Goal: Use online tool/utility: Utilize a website feature to perform a specific function

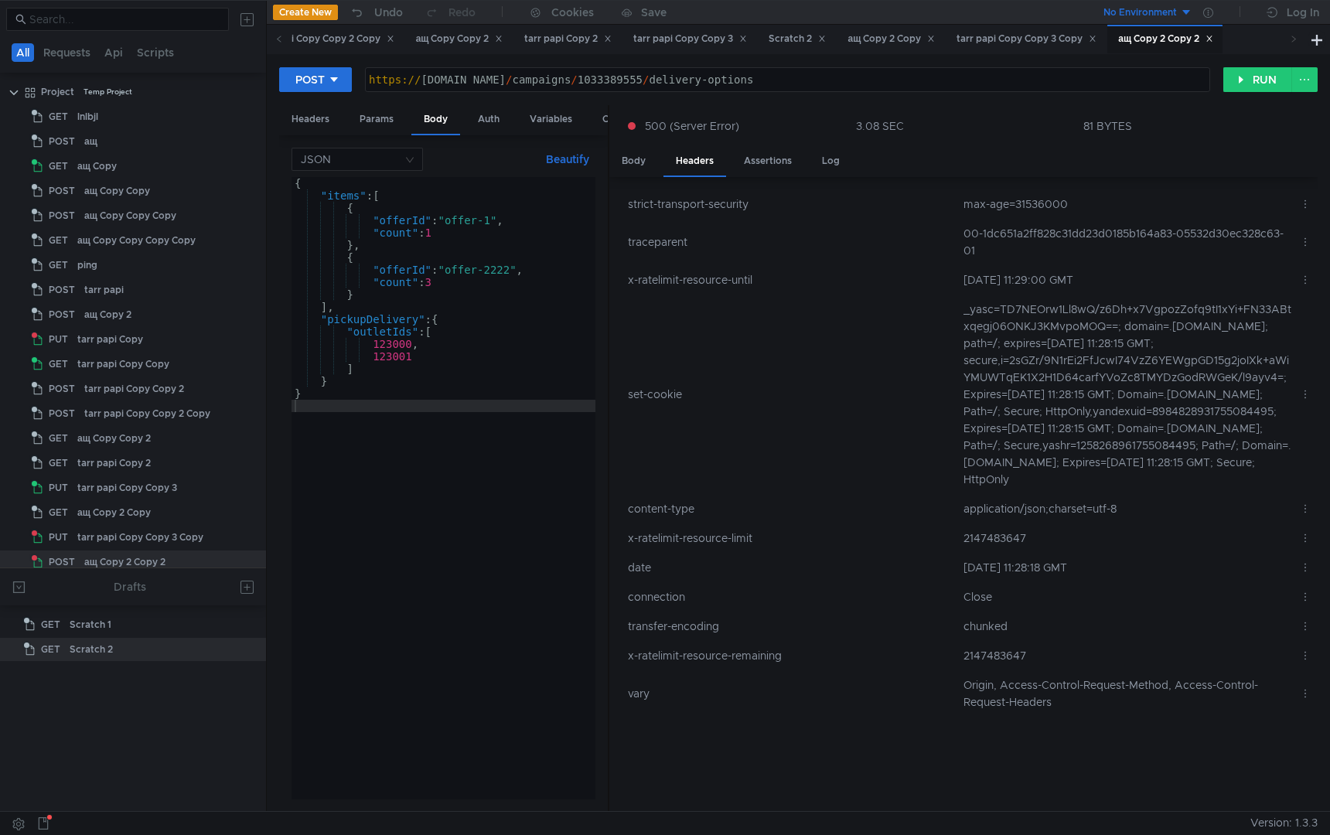
click at [1123, 233] on td "00-1dc651a2ff828c31dd23d0185b164a83-05532d30ec328c63-01" at bounding box center [1125, 242] width 336 height 46
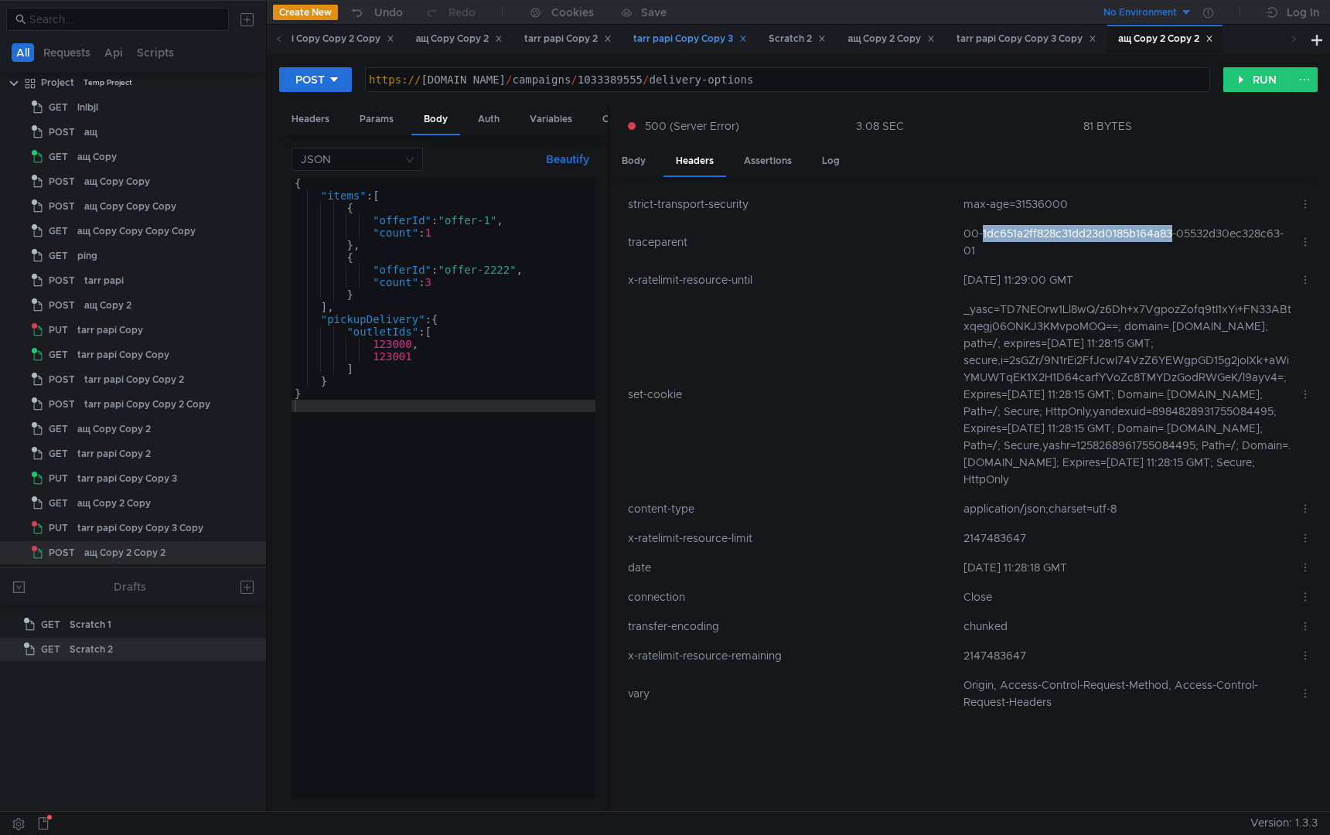
click at [721, 36] on div "tarr papi Copy Copy 3" at bounding box center [690, 39] width 114 height 16
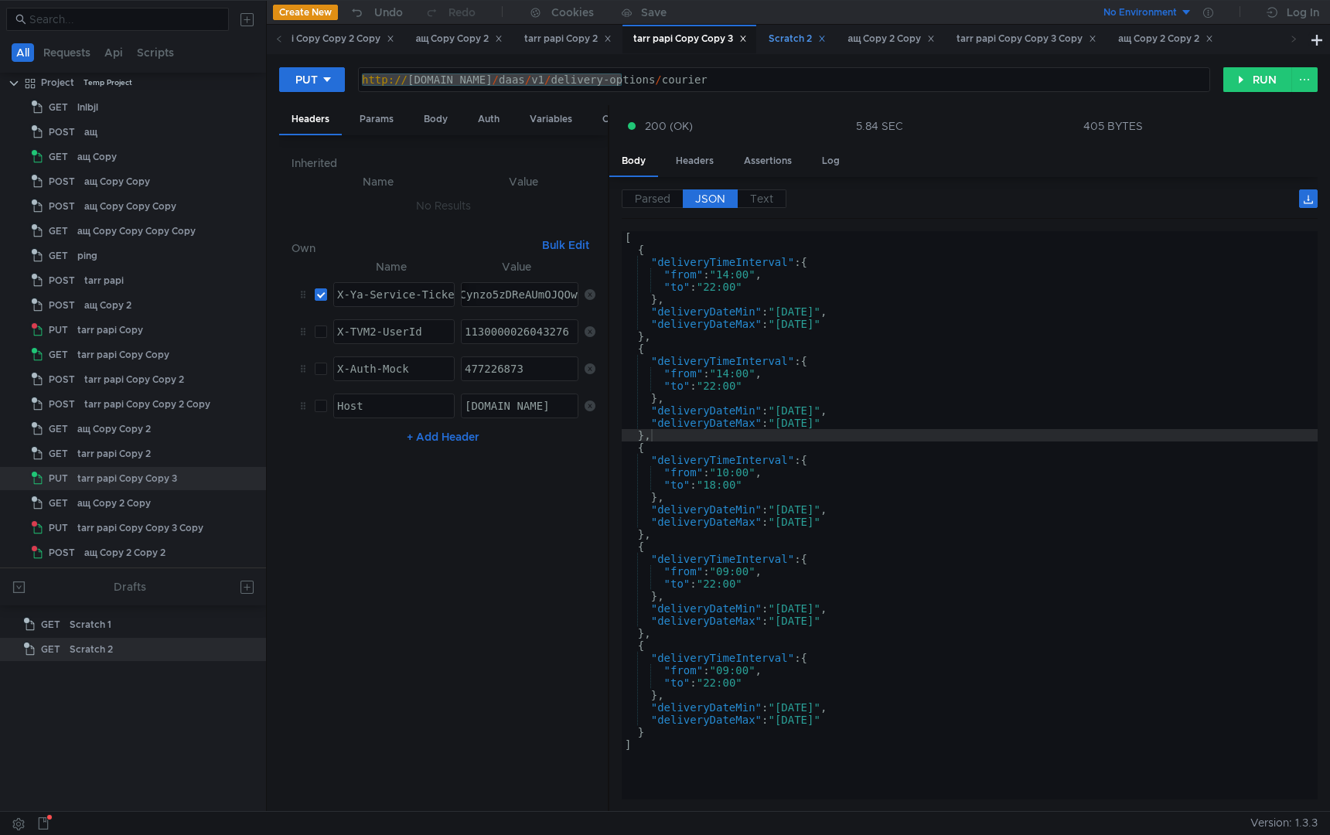
click at [826, 44] on div "Scratch 2" at bounding box center [796, 39] width 57 height 16
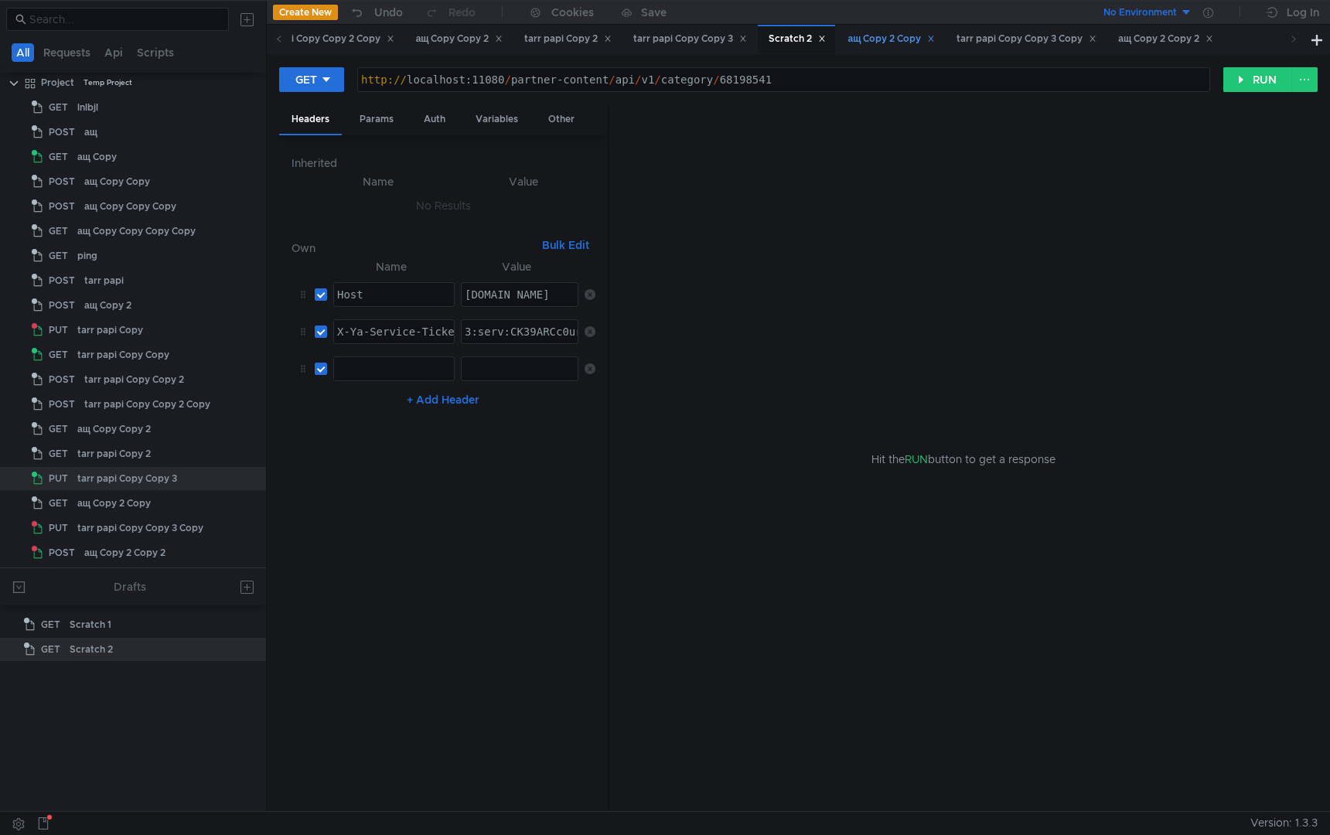
click at [928, 46] on div "ащ Copy 2 Copy" at bounding box center [890, 39] width 87 height 16
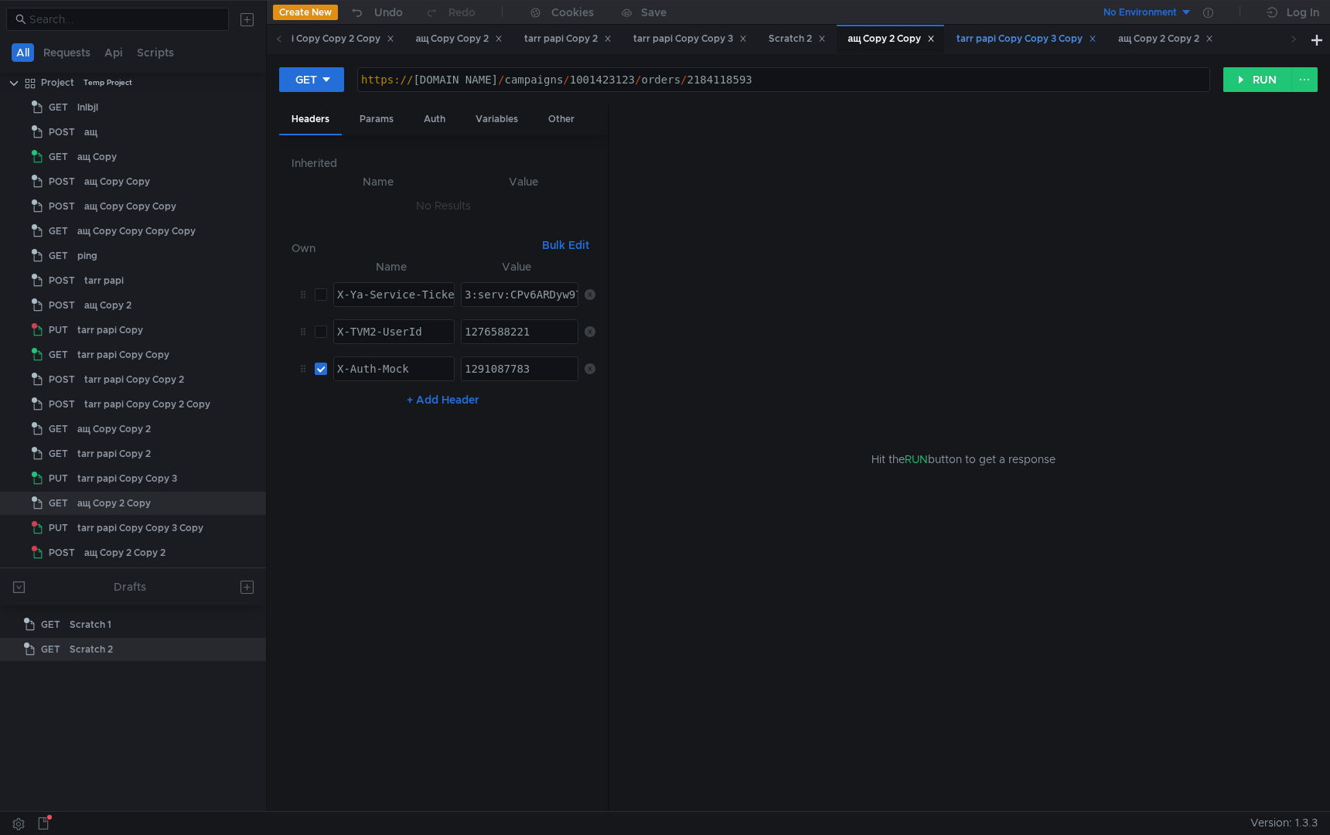
click at [1034, 45] on div "tarr papi Copy Copy 3 Copy" at bounding box center [1026, 39] width 140 height 16
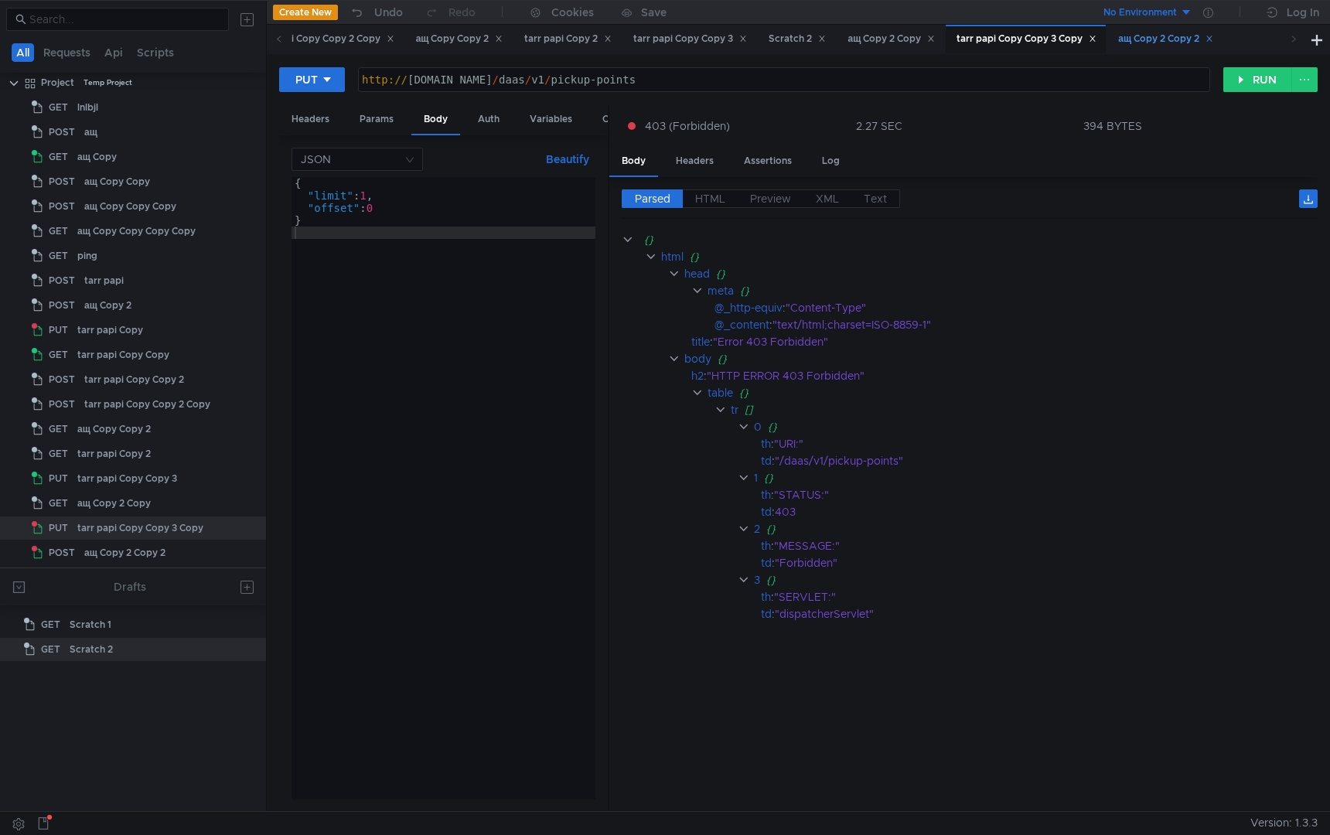
click at [1213, 36] on div "ащ Copy 2 Copy 2" at bounding box center [1165, 39] width 95 height 16
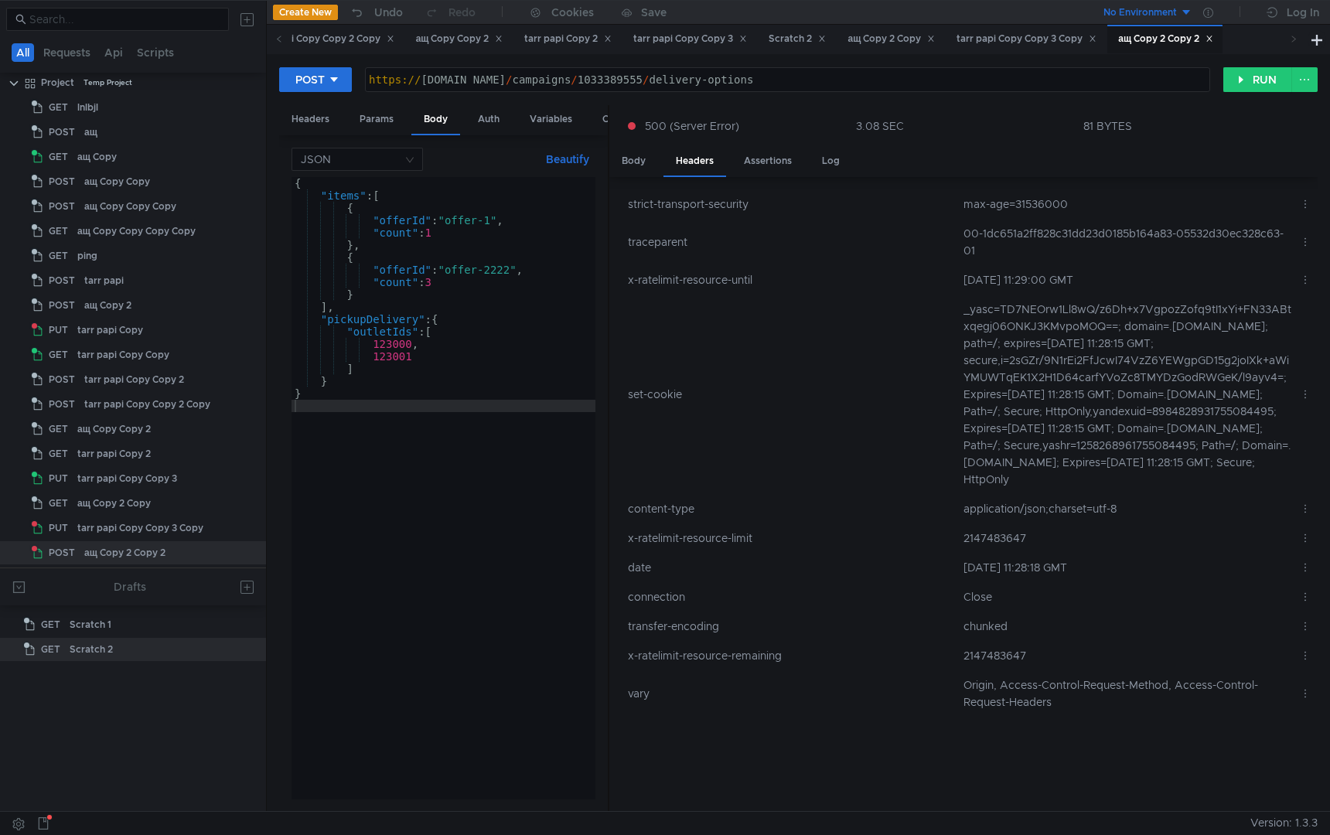
click at [1290, 41] on icon at bounding box center [1294, 39] width 8 height 8
click at [925, 39] on div "ащ Copy 2 Copy" at bounding box center [890, 39] width 87 height 16
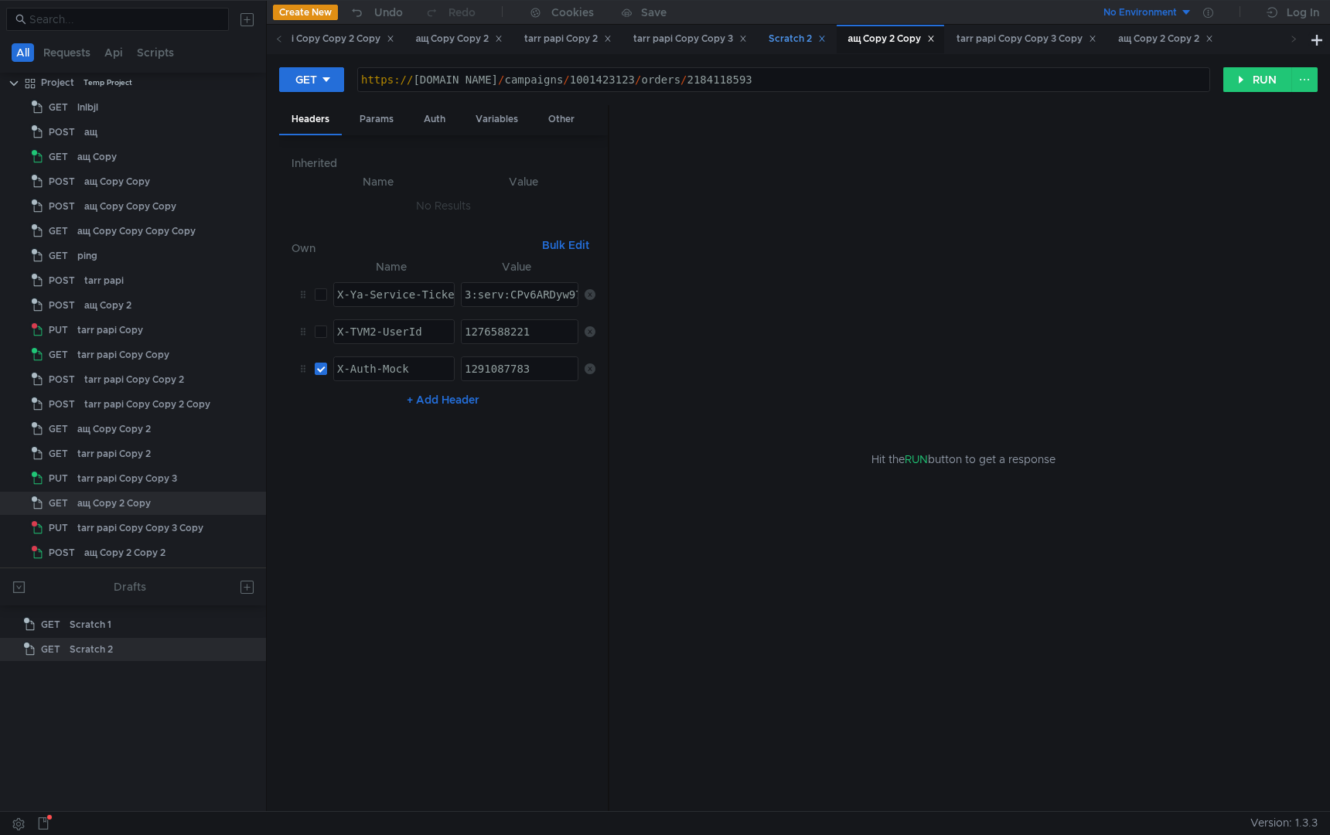
click at [826, 36] on div "Scratch 2" at bounding box center [796, 39] width 57 height 16
click at [739, 41] on div "tarr papi Copy Copy 3" at bounding box center [690, 39] width 114 height 16
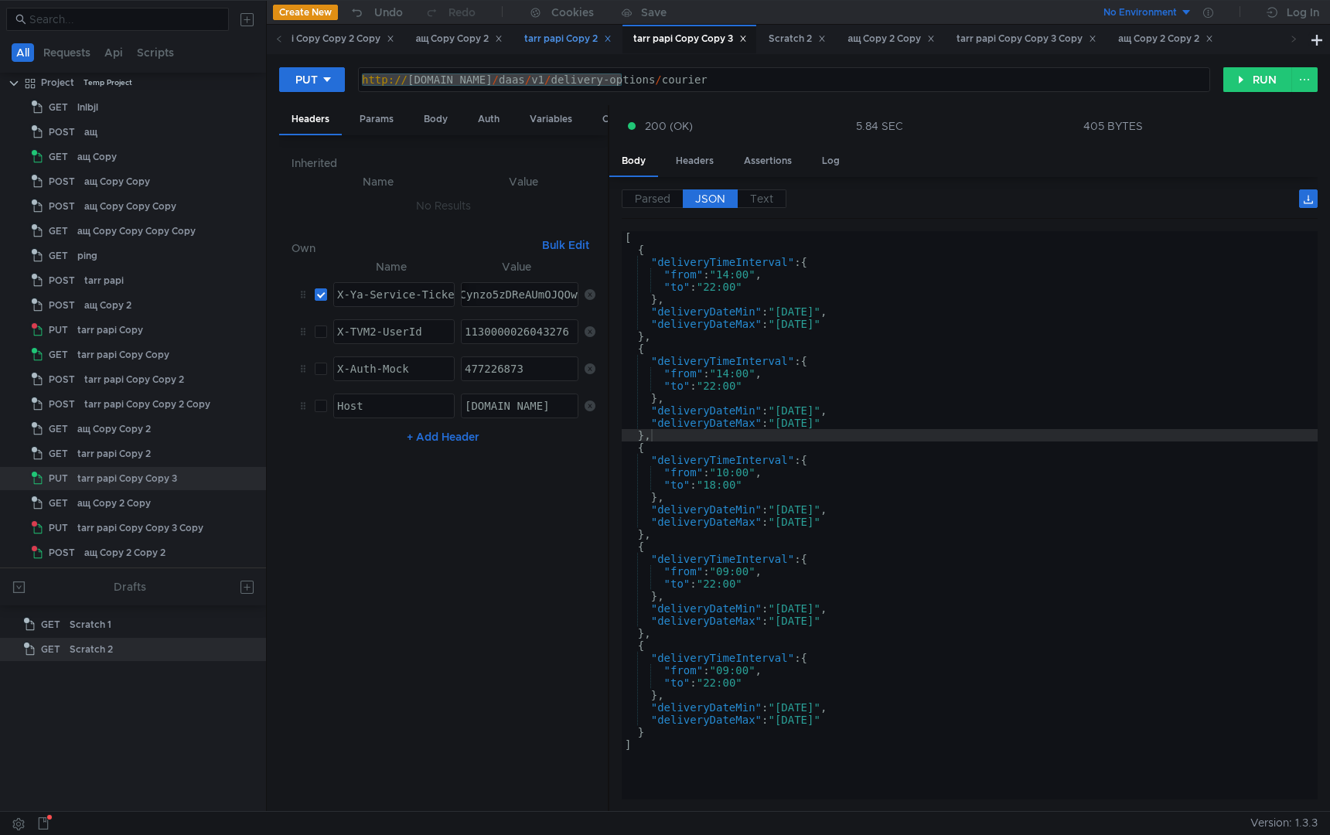
click at [603, 40] on div "tarr papi Copy 2" at bounding box center [567, 39] width 87 height 16
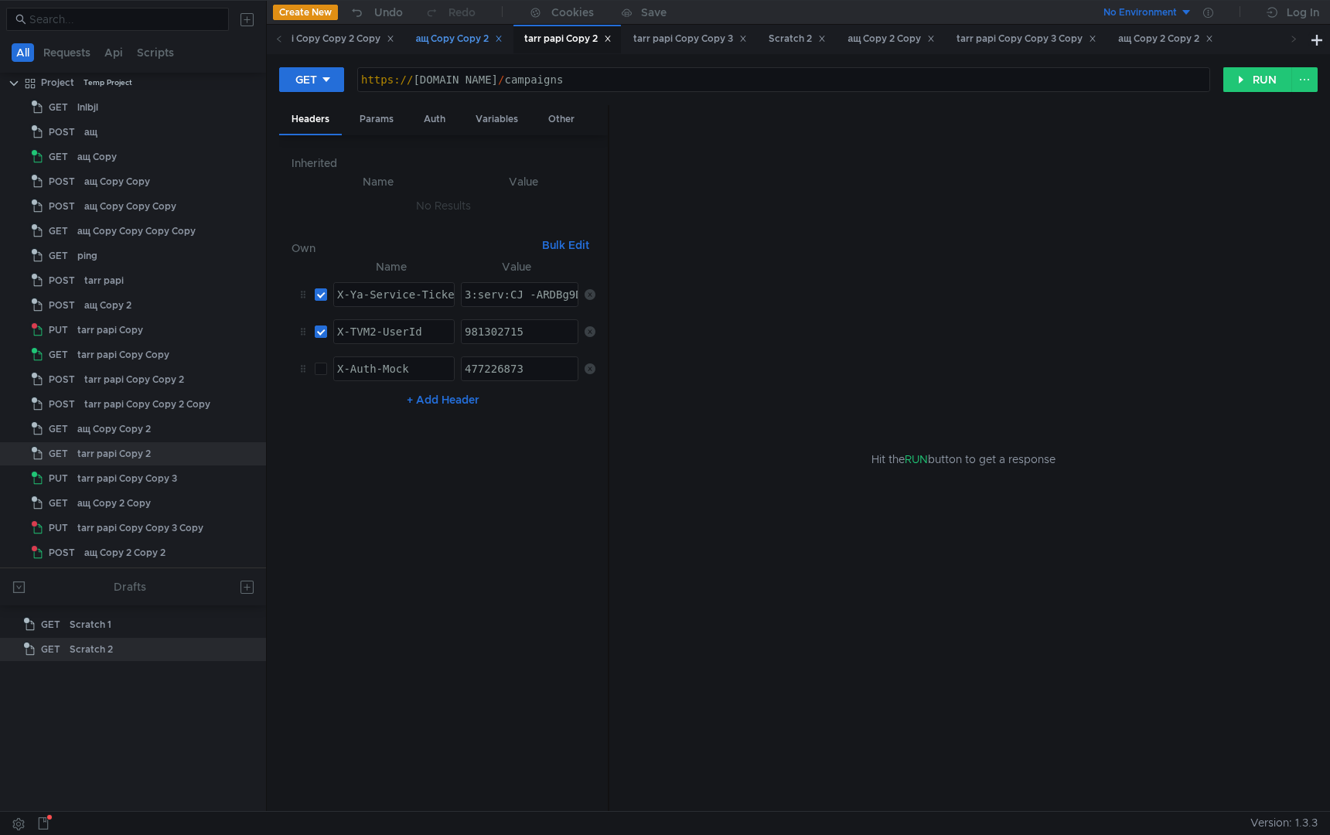
click at [464, 29] on div "ащ Copy Copy 2" at bounding box center [458, 39] width 107 height 29
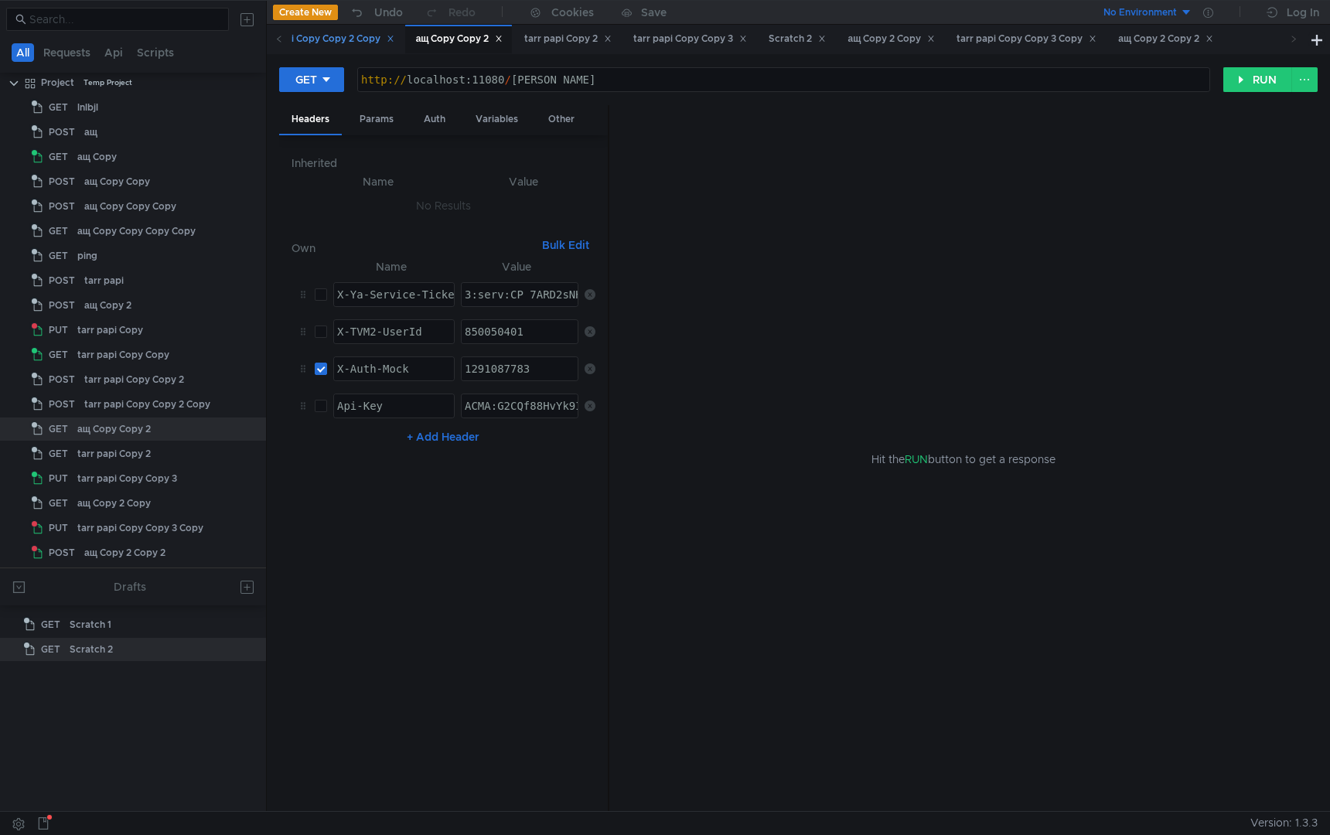
click at [368, 40] on div "tarr papi Copy Copy 2 Copy" at bounding box center [324, 39] width 140 height 16
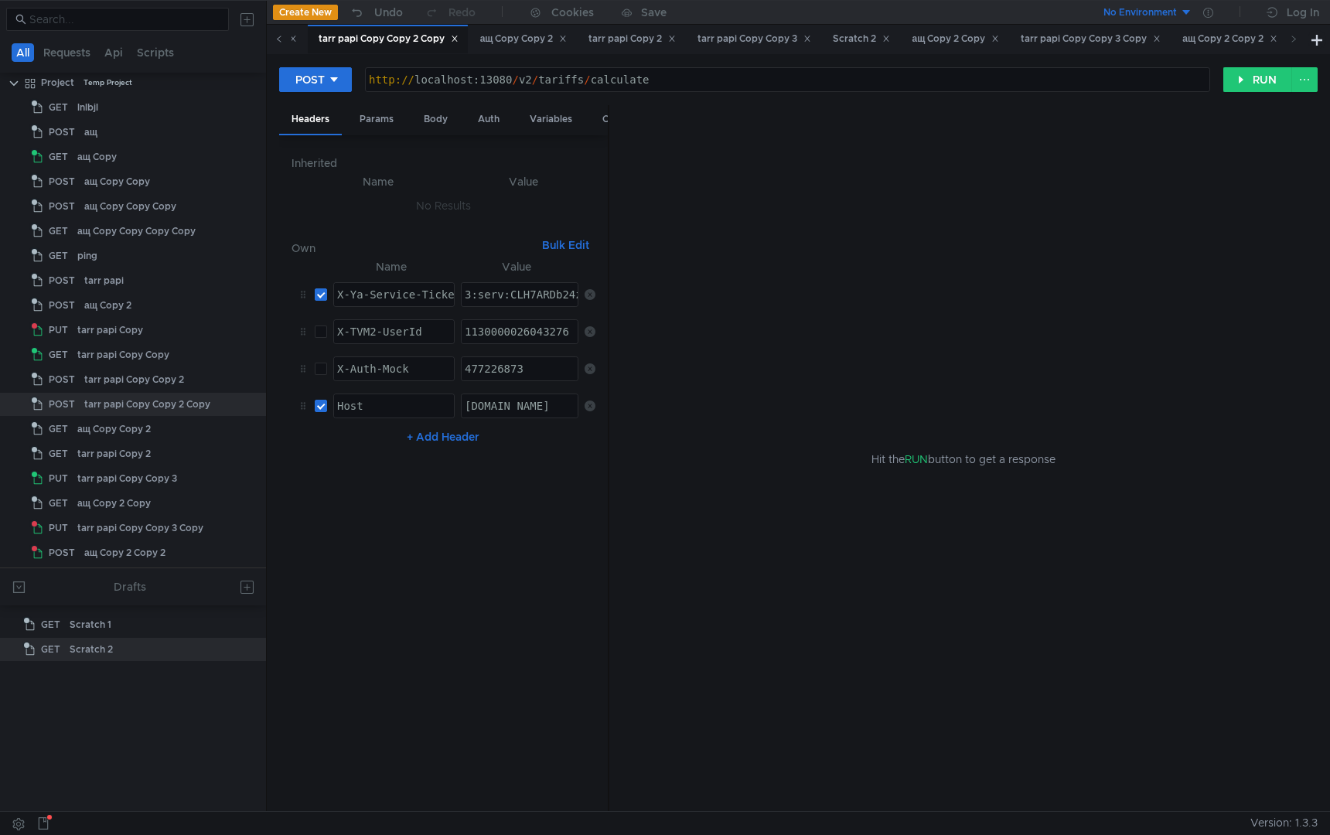
click at [280, 39] on icon at bounding box center [279, 39] width 8 height 8
click at [580, 45] on div "tarr papi Copy Copy 2" at bounding box center [570, 39] width 114 height 16
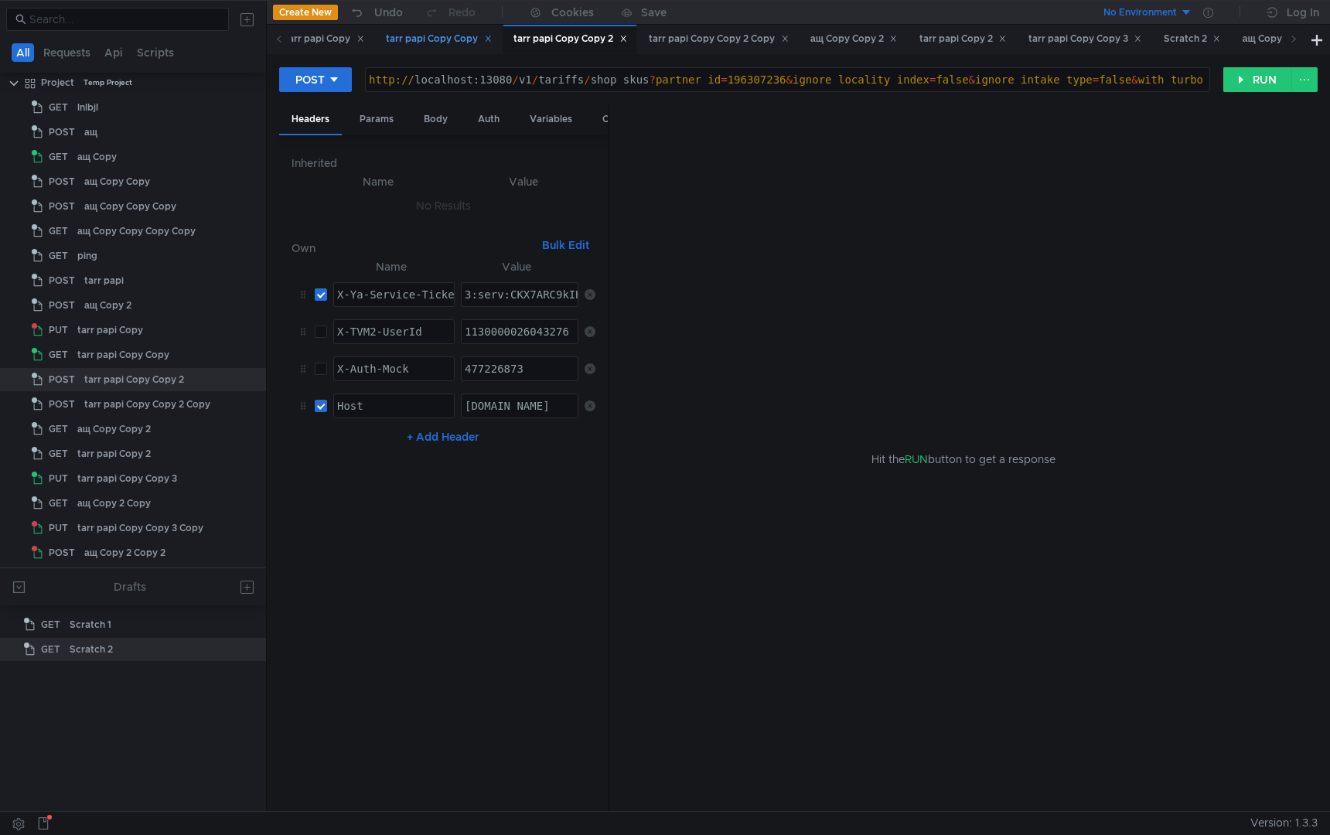
click at [469, 42] on div "tarr papi Copy Copy" at bounding box center [439, 39] width 106 height 16
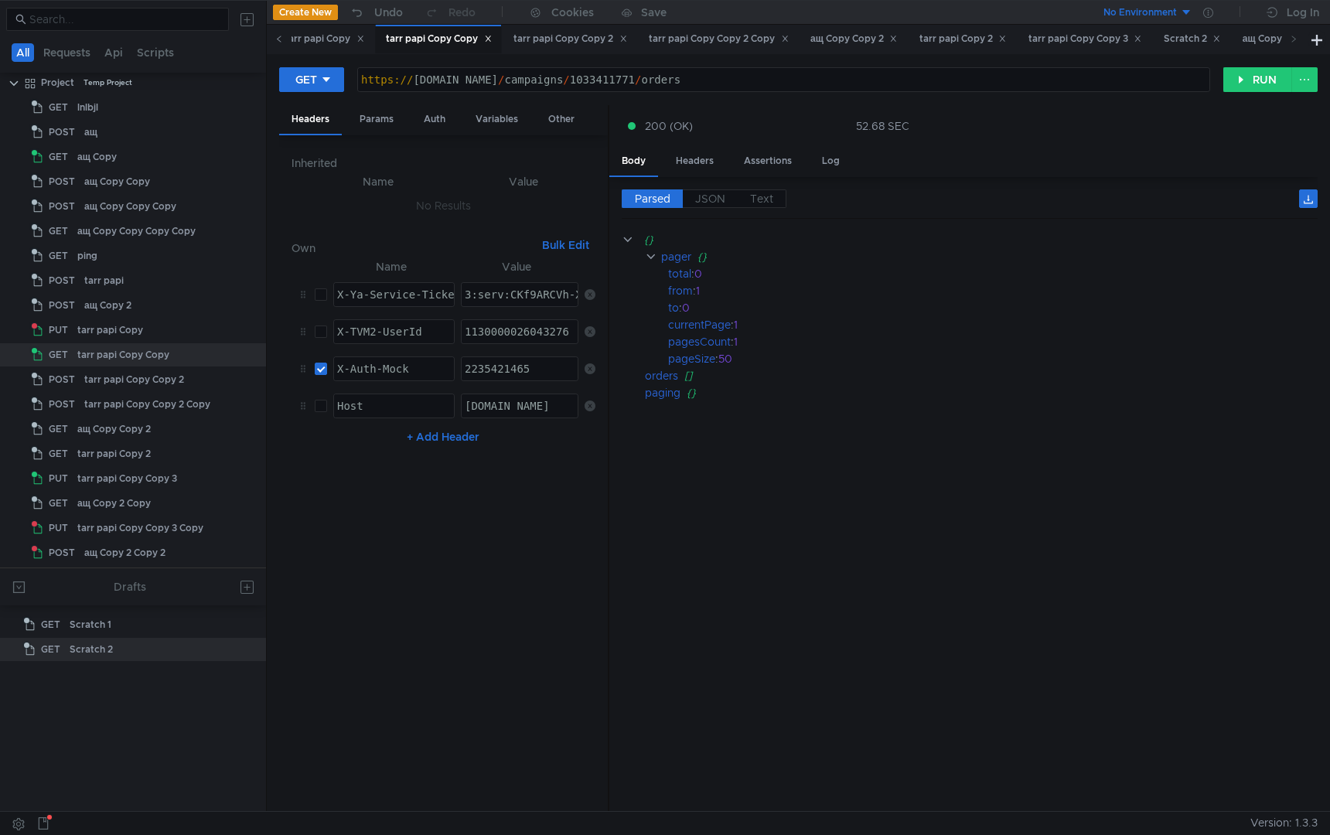
click at [281, 42] on icon at bounding box center [279, 39] width 8 height 8
click at [690, 49] on div "tarr papi Copy" at bounding box center [654, 39] width 100 height 29
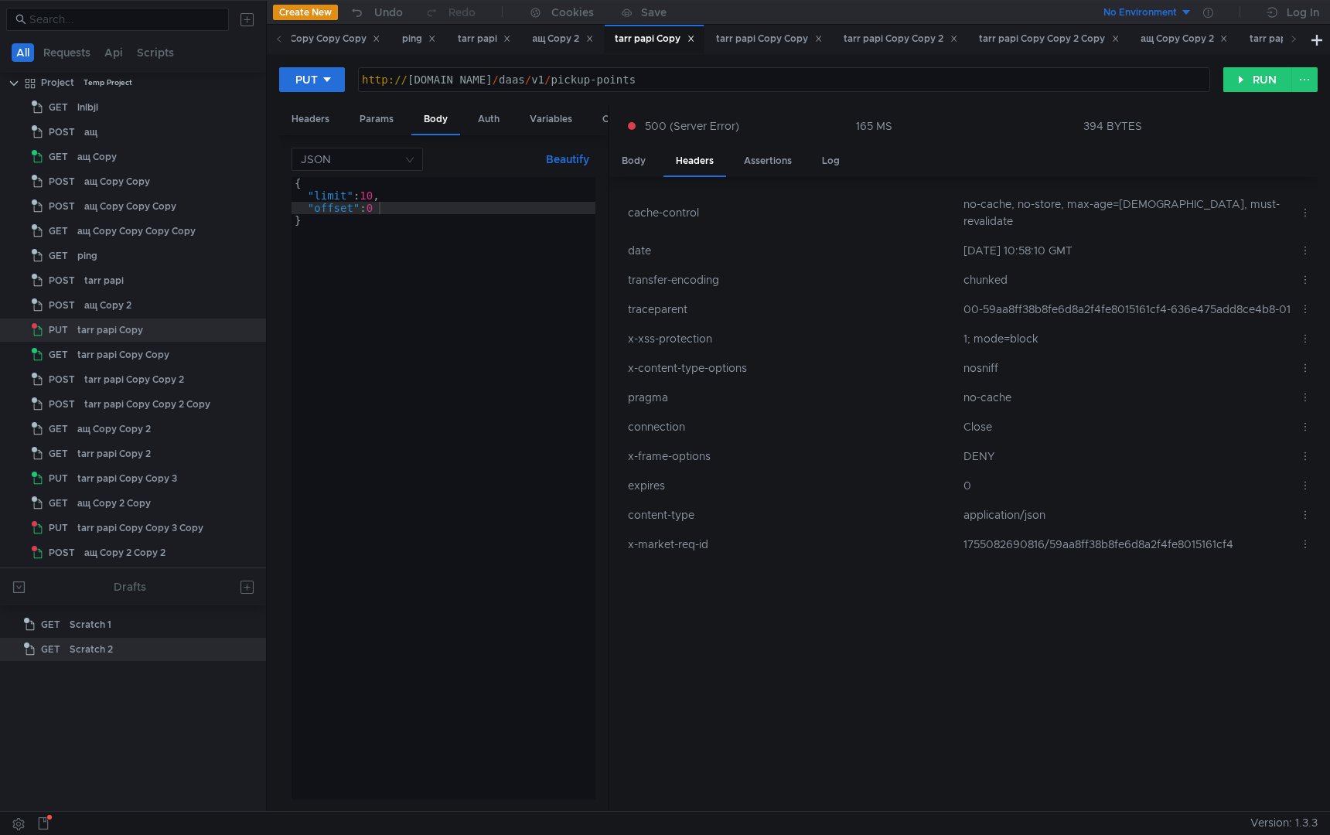
click at [1122, 295] on td "00-59aa8ff38b8fe6d8a2f4fe8015161cf4-636e475add8ce4b8-01" at bounding box center [1125, 309] width 336 height 29
click at [1121, 295] on td "00-59aa8ff38b8fe6d8a2f4fe8015161cf4-636e475add8ce4b8-01" at bounding box center [1125, 309] width 336 height 29
copy td "59aa8ff38b8fe6d8a2f4fe8015161cf4"
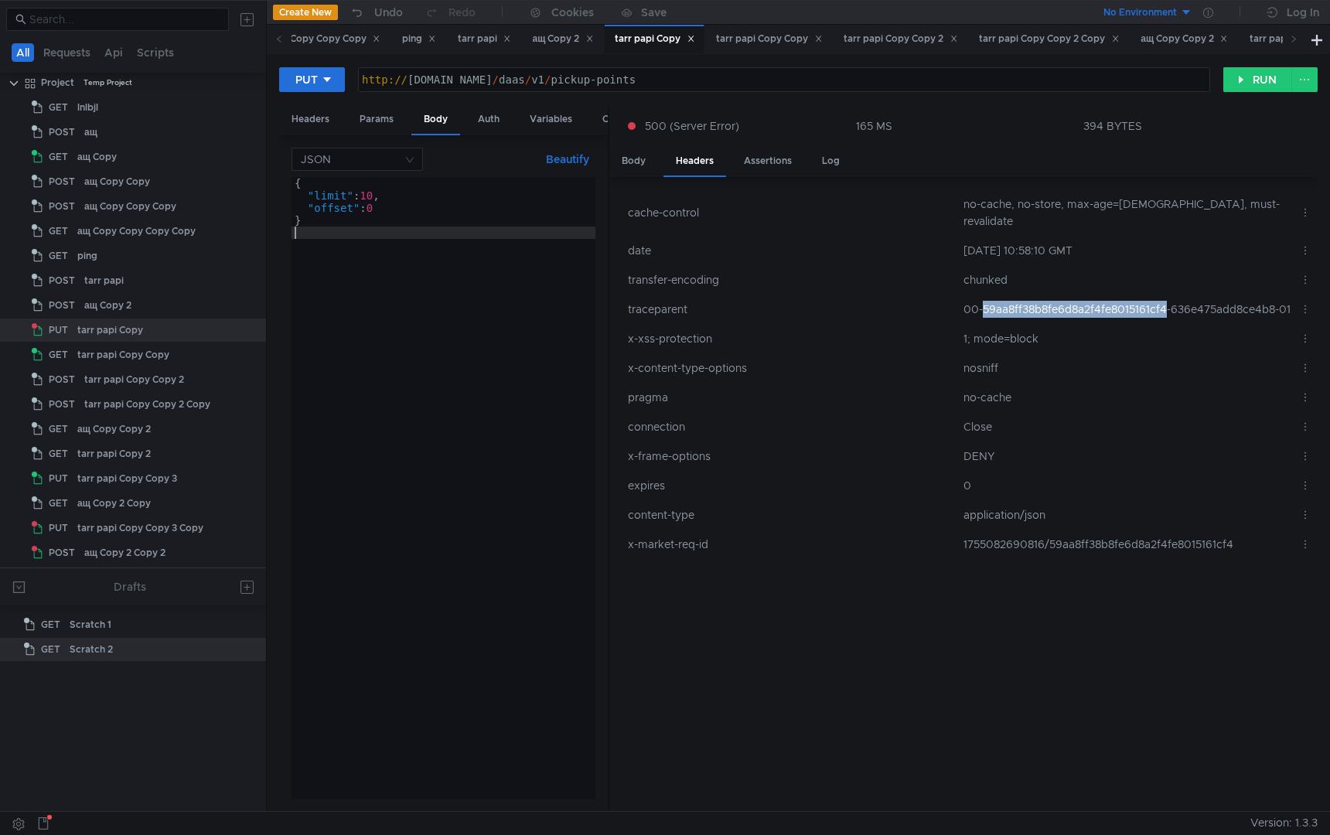
click at [449, 336] on div "{ "limit" : 10 , "offset" : 0 }" at bounding box center [443, 500] width 304 height 647
type textarea "}"
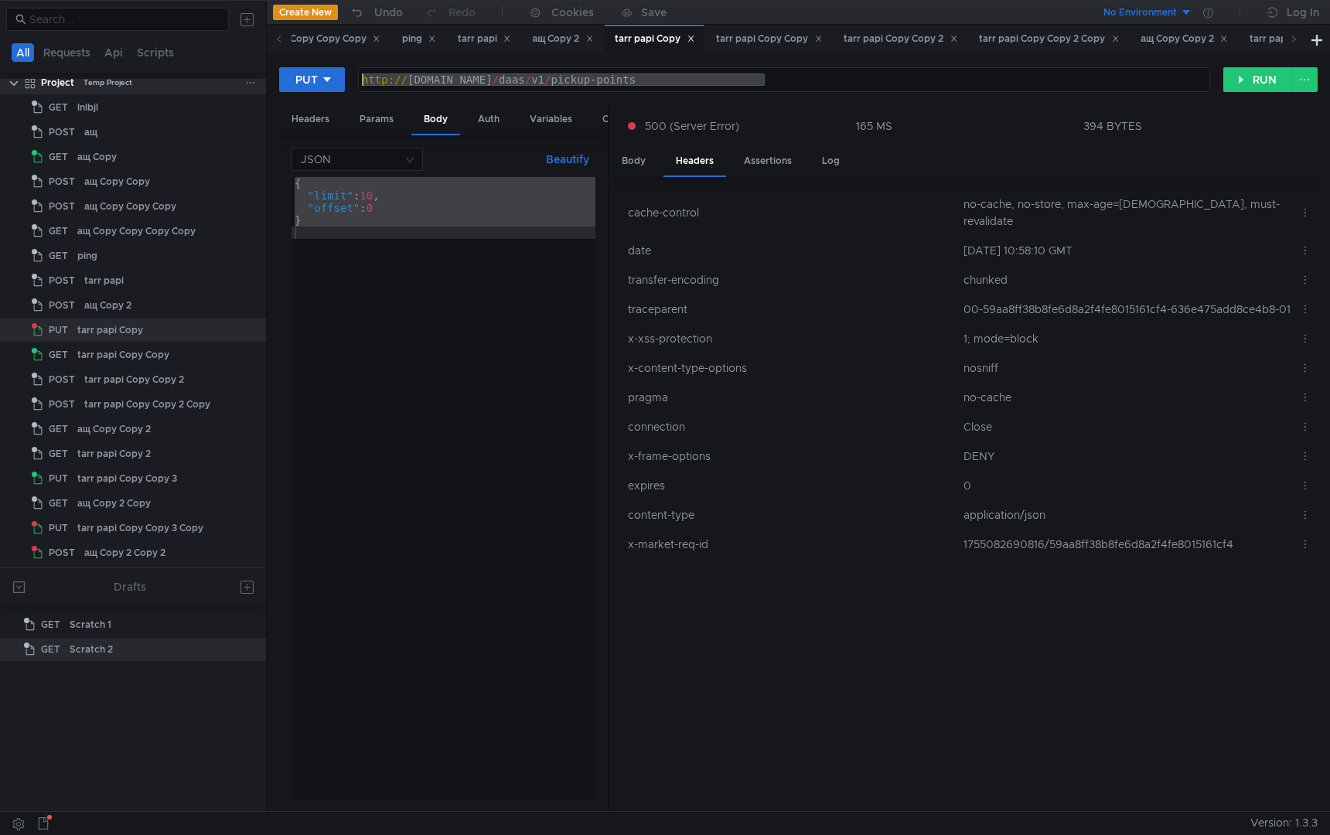
drag, startPoint x: 785, startPoint y: 80, endPoint x: 225, endPoint y: 79, distance: 560.5
click at [225, 79] on as-split "All Requests Api Scripts Project Temp Project GET lnlbjl POST ащ GET ащ Copy PO…" at bounding box center [665, 405] width 1330 height 811
click at [416, 441] on div "{ "limit" : 10 , "offset" : 0 }" at bounding box center [443, 500] width 304 height 647
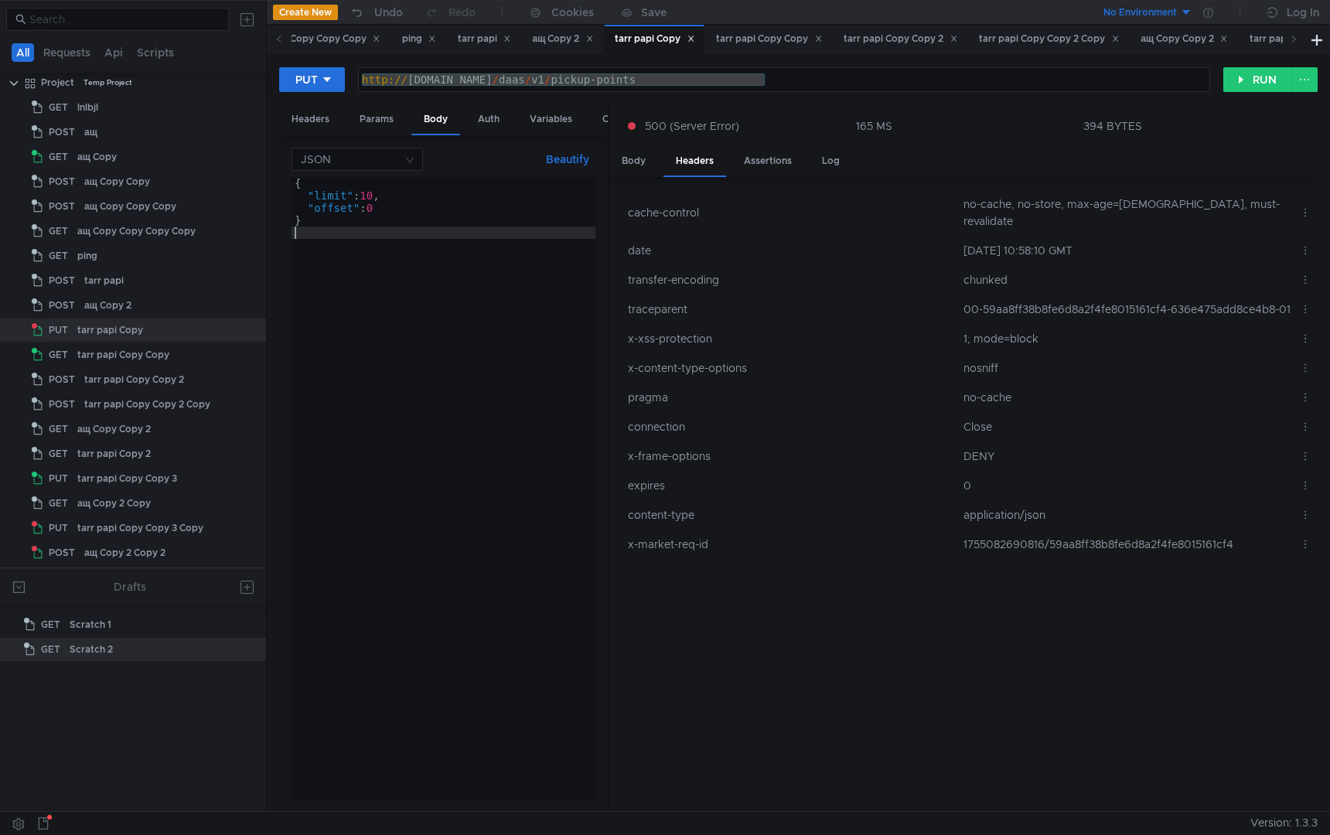
type textarea "}"
